Goal: Task Accomplishment & Management: Manage account settings

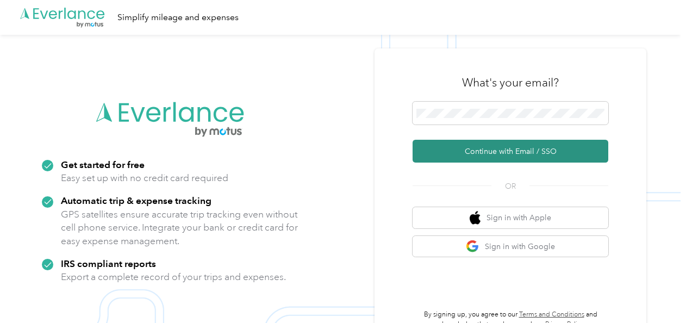
click at [494, 149] on button "Continue with Email / SSO" at bounding box center [511, 151] width 196 height 23
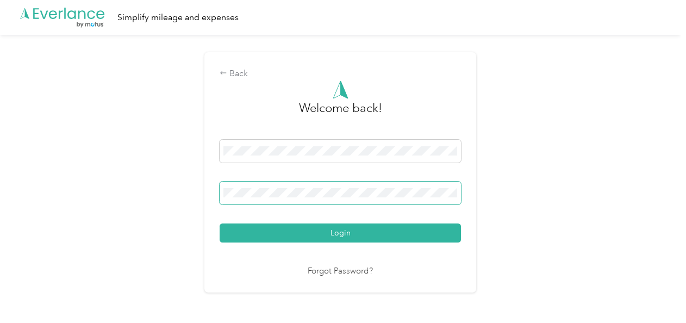
click at [220, 223] on button "Login" at bounding box center [340, 232] width 241 height 19
